Goal: Find contact information: Find contact information

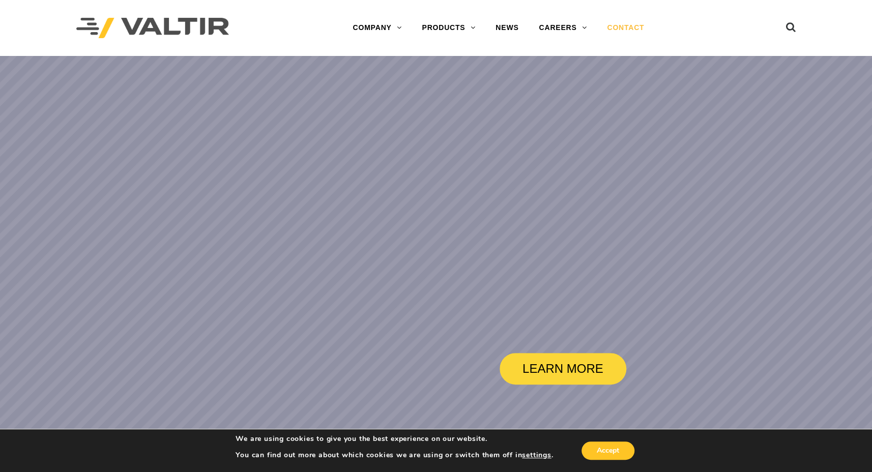
click at [624, 25] on link "CONTACT" at bounding box center [625, 28] width 57 height 20
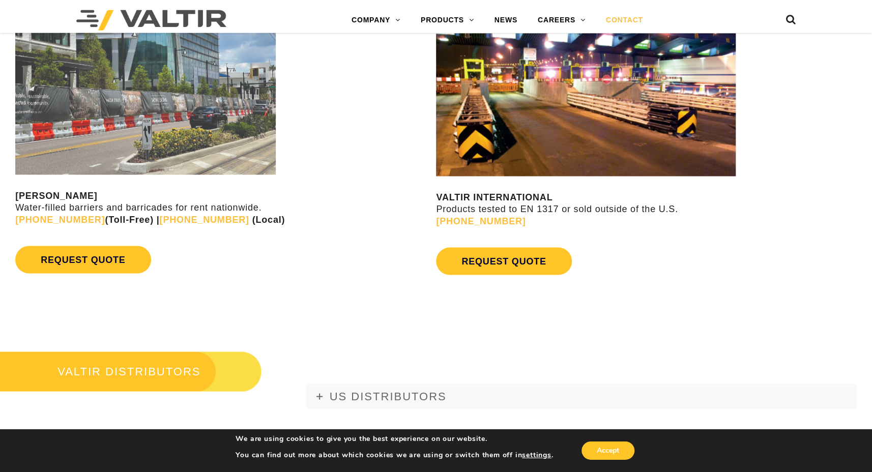
scroll to position [845, 0]
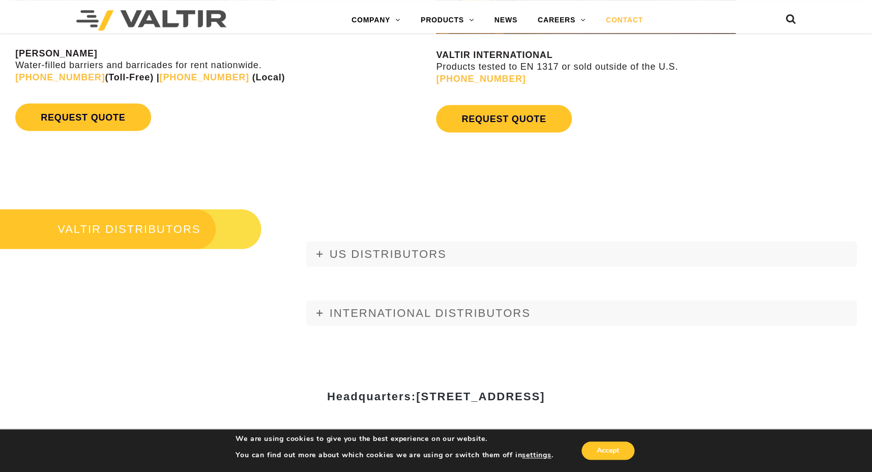
scroll to position [1127, 0]
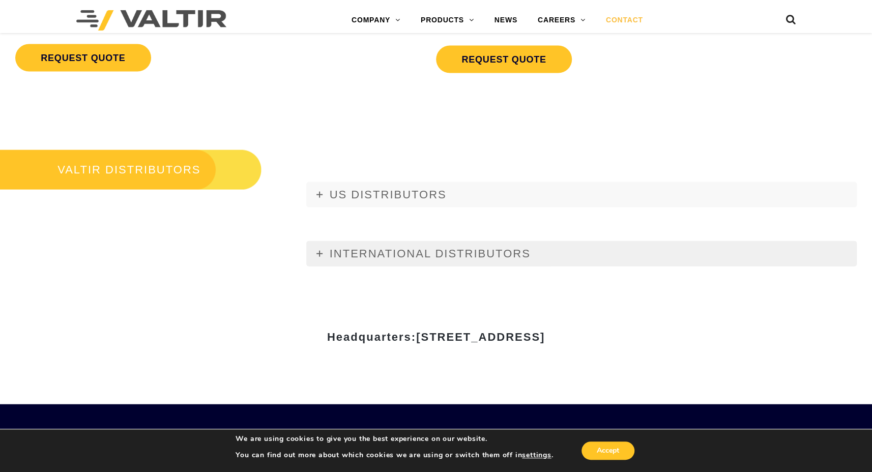
click at [320, 254] on icon at bounding box center [319, 254] width 6 height 6
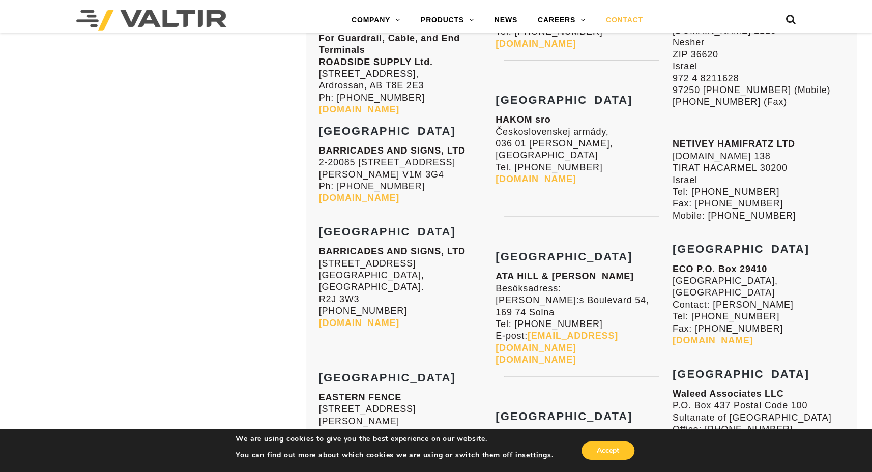
scroll to position [3532, 0]
